Goal: Register for event/course

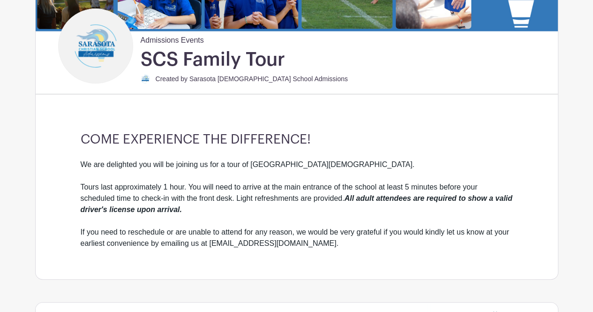
scroll to position [328, 0]
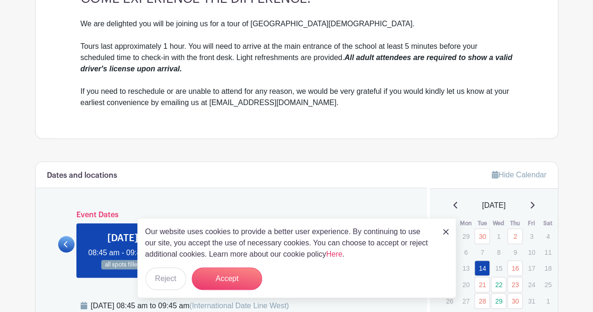
click at [339, 141] on div "Admissions Events SCS Family Tour Created by Sarasota [DEMOGRAPHIC_DATA] School…" at bounding box center [296, 274] width 523 height 1115
click at [449, 231] on div "Our website uses cookies to provide a better user experience. By continuing to …" at bounding box center [296, 258] width 319 height 80
click at [446, 233] on img at bounding box center [446, 232] width 6 height 6
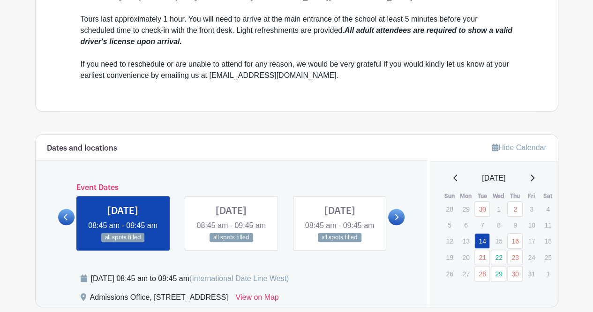
scroll to position [375, 0]
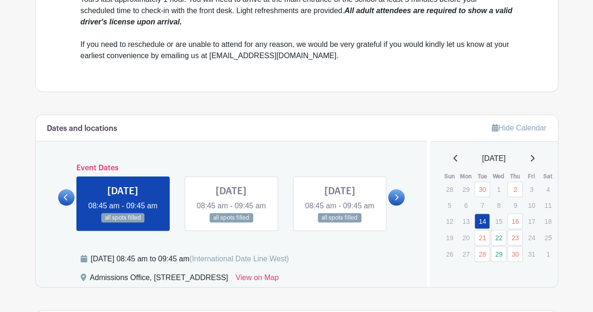
click at [396, 201] on icon at bounding box center [396, 197] width 4 height 7
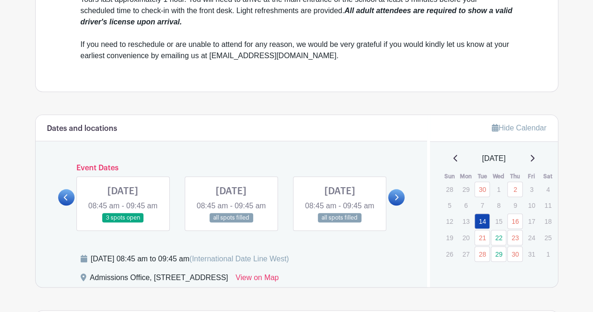
click at [123, 223] on link at bounding box center [123, 223] width 0 height 0
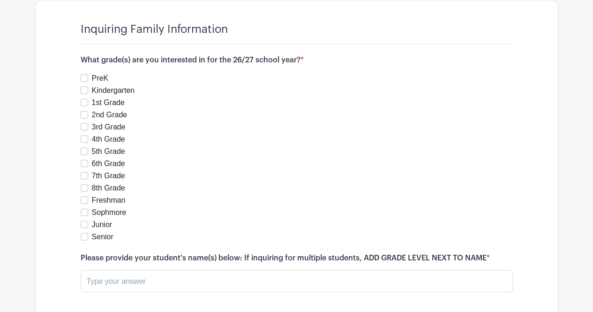
scroll to position [703, 0]
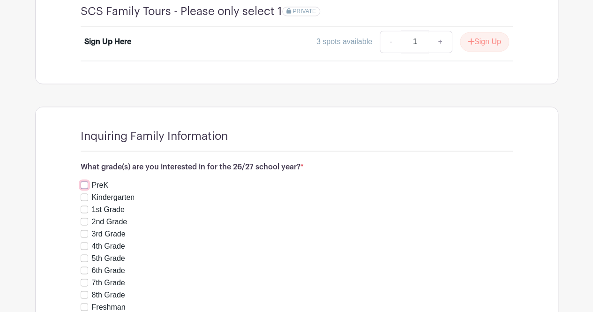
click at [84, 188] on input "PreK" at bounding box center [84, 184] width 7 height 7
checkbox input "true"
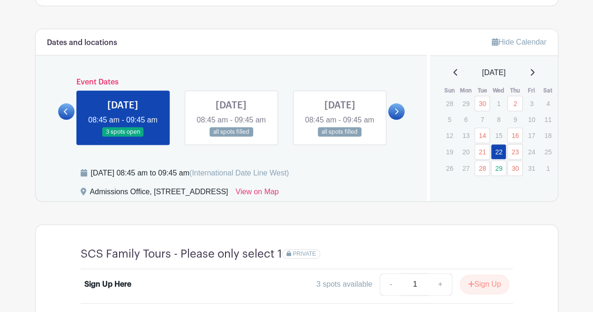
scroll to position [452, 0]
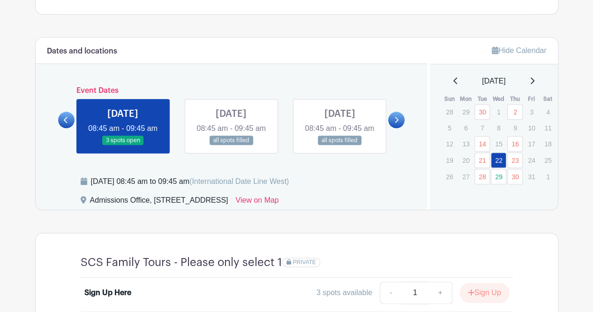
click at [397, 123] on icon at bounding box center [396, 119] width 4 height 7
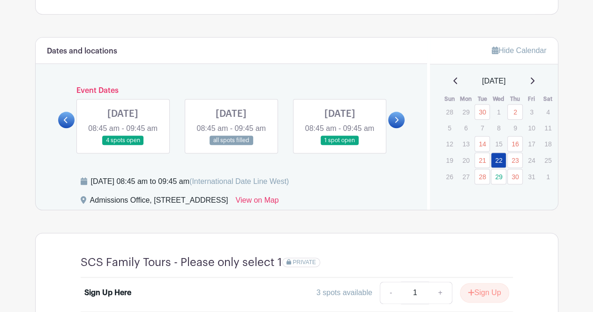
click at [394, 123] on icon at bounding box center [396, 119] width 4 height 7
click at [66, 122] on icon at bounding box center [66, 119] width 4 height 7
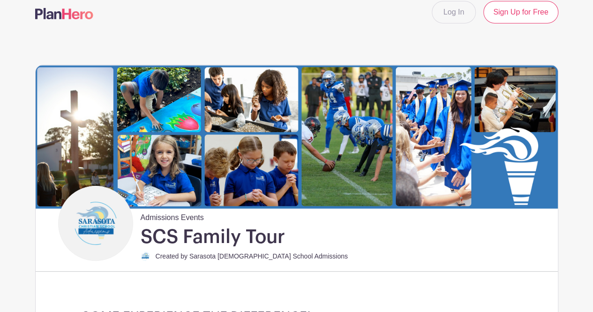
scroll to position [0, 0]
